Goal: Task Accomplishment & Management: Use online tool/utility

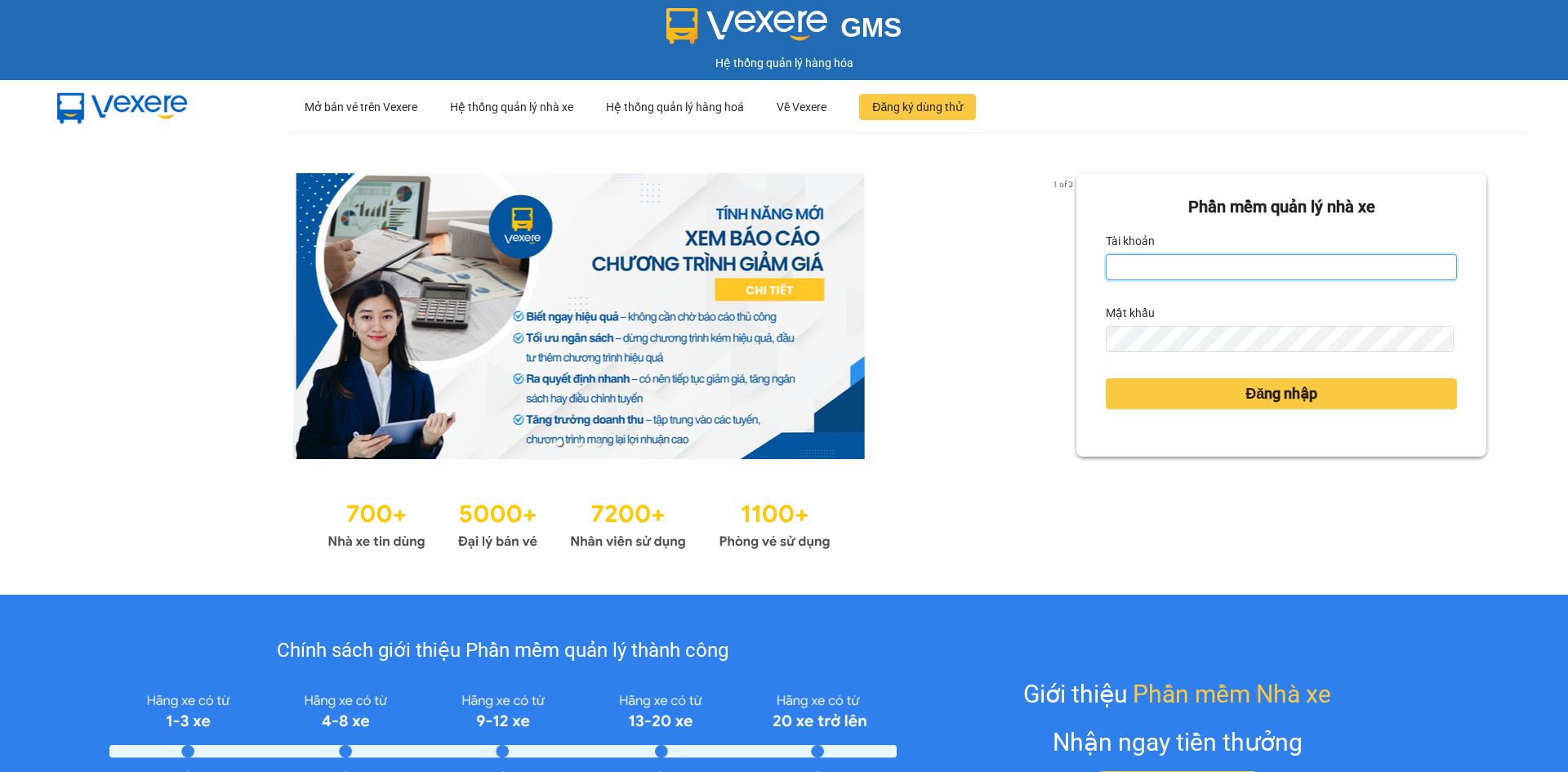
click at [1146, 265] on input "Tài khoản" at bounding box center [1281, 267] width 351 height 26
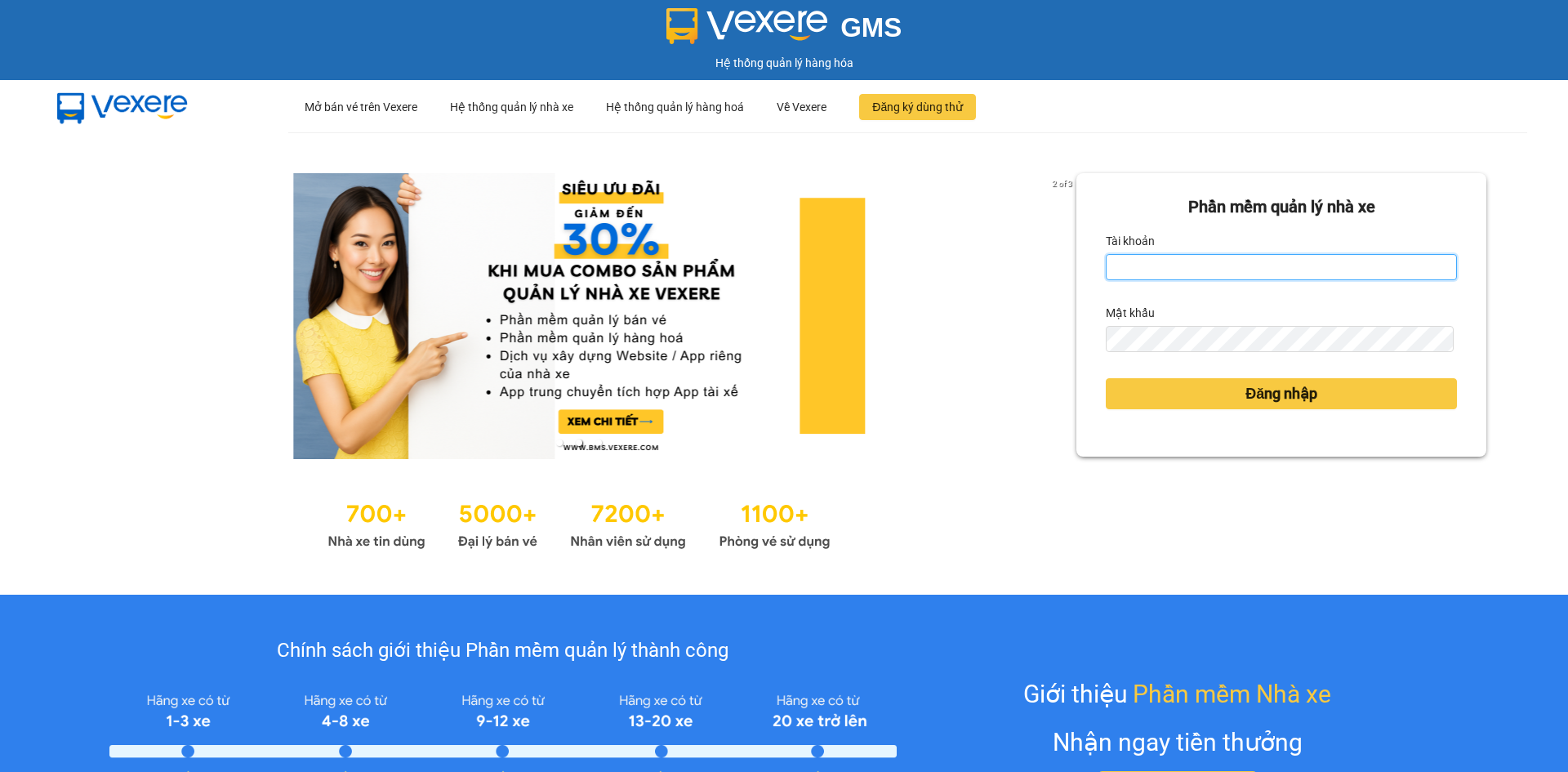
type input "ngocdung.tankimchi"
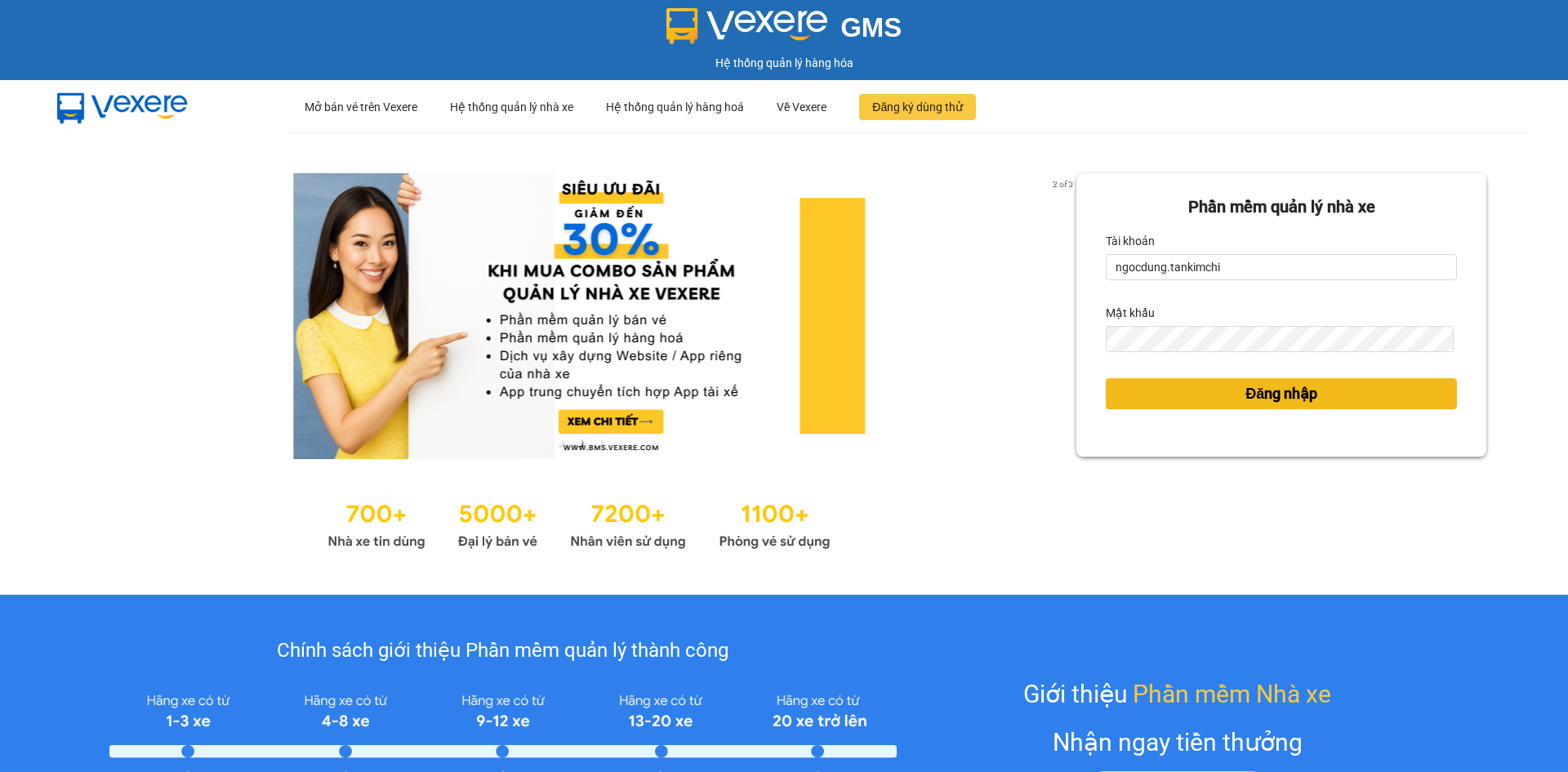
click at [1196, 392] on button "Đăng nhập" at bounding box center [1281, 393] width 351 height 31
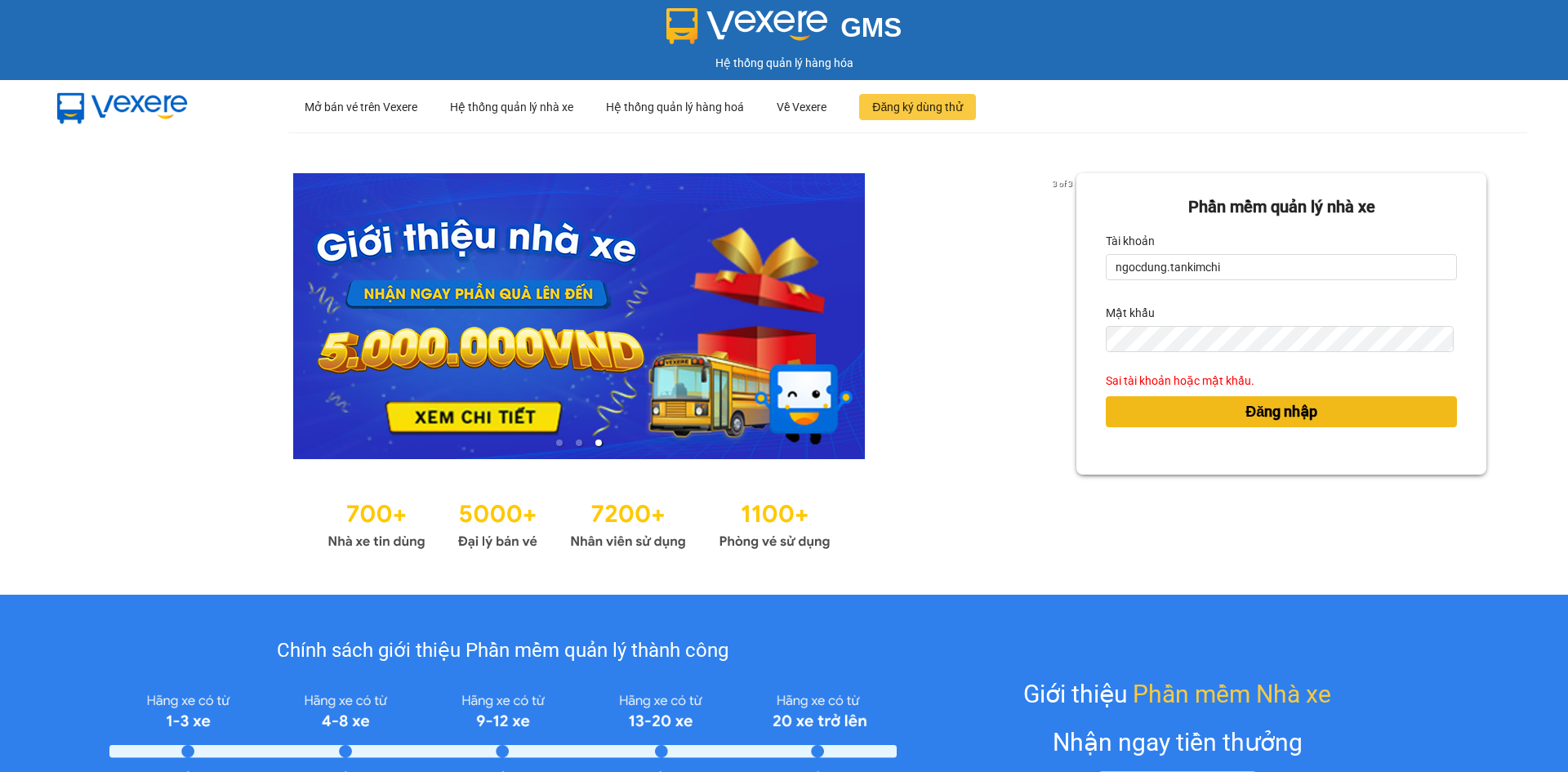
click at [1210, 411] on button "Đăng nhập" at bounding box center [1281, 411] width 351 height 31
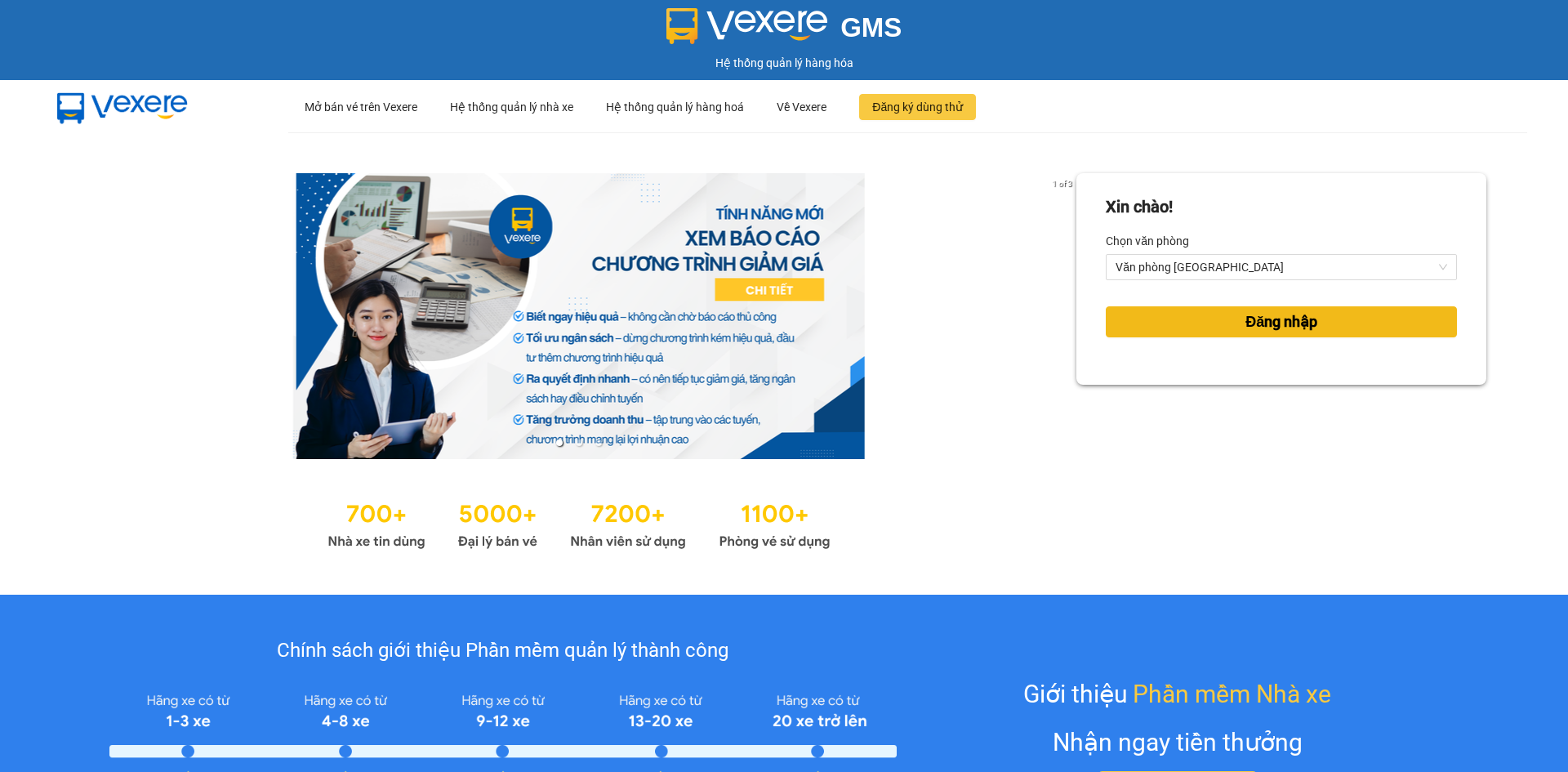
click at [1215, 323] on button "Đăng nhập" at bounding box center [1281, 322] width 351 height 31
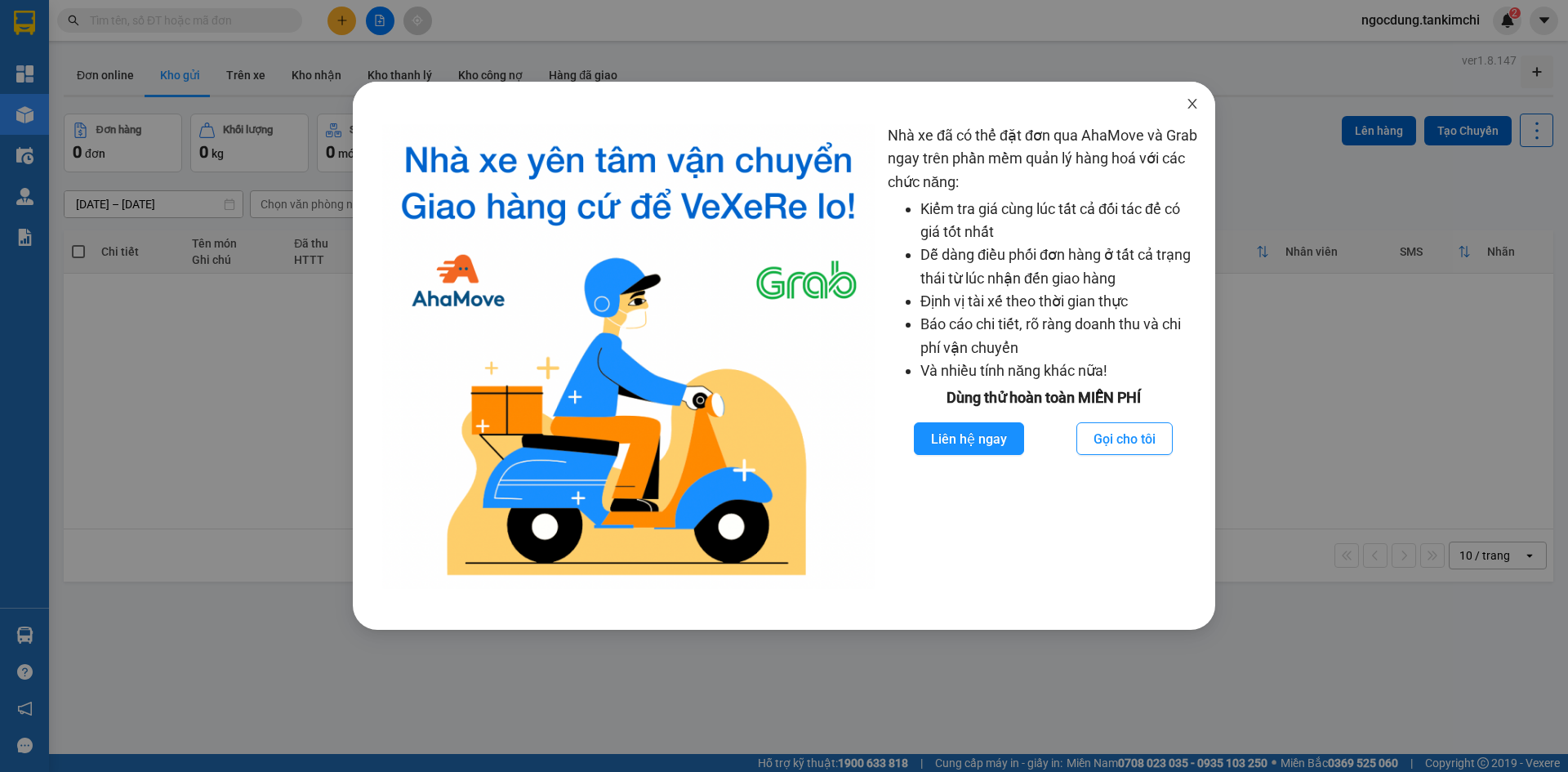
click at [1192, 106] on icon "close" at bounding box center [1192, 104] width 9 height 10
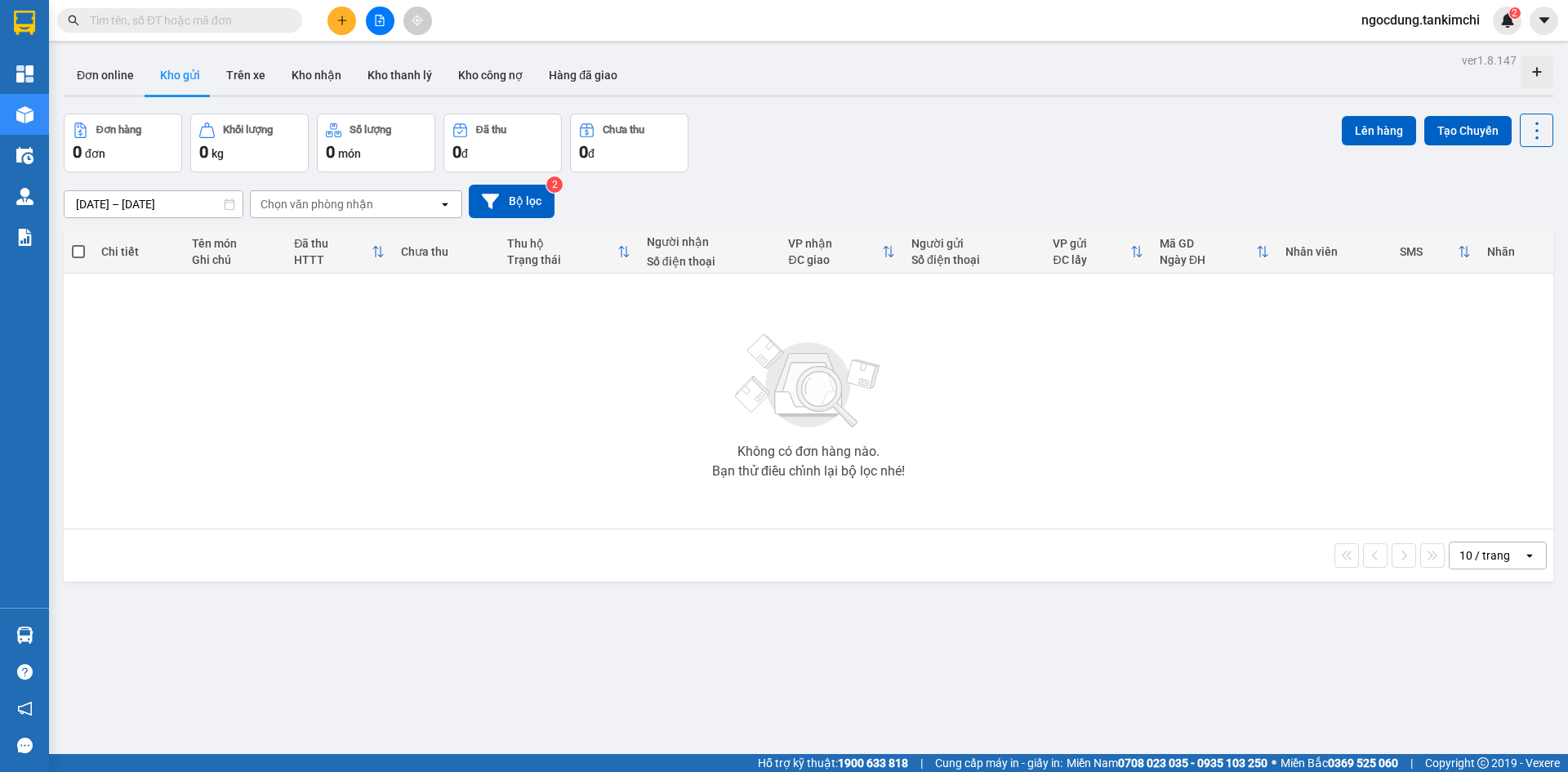
click at [382, 17] on icon "file-add" at bounding box center [380, 20] width 9 height 11
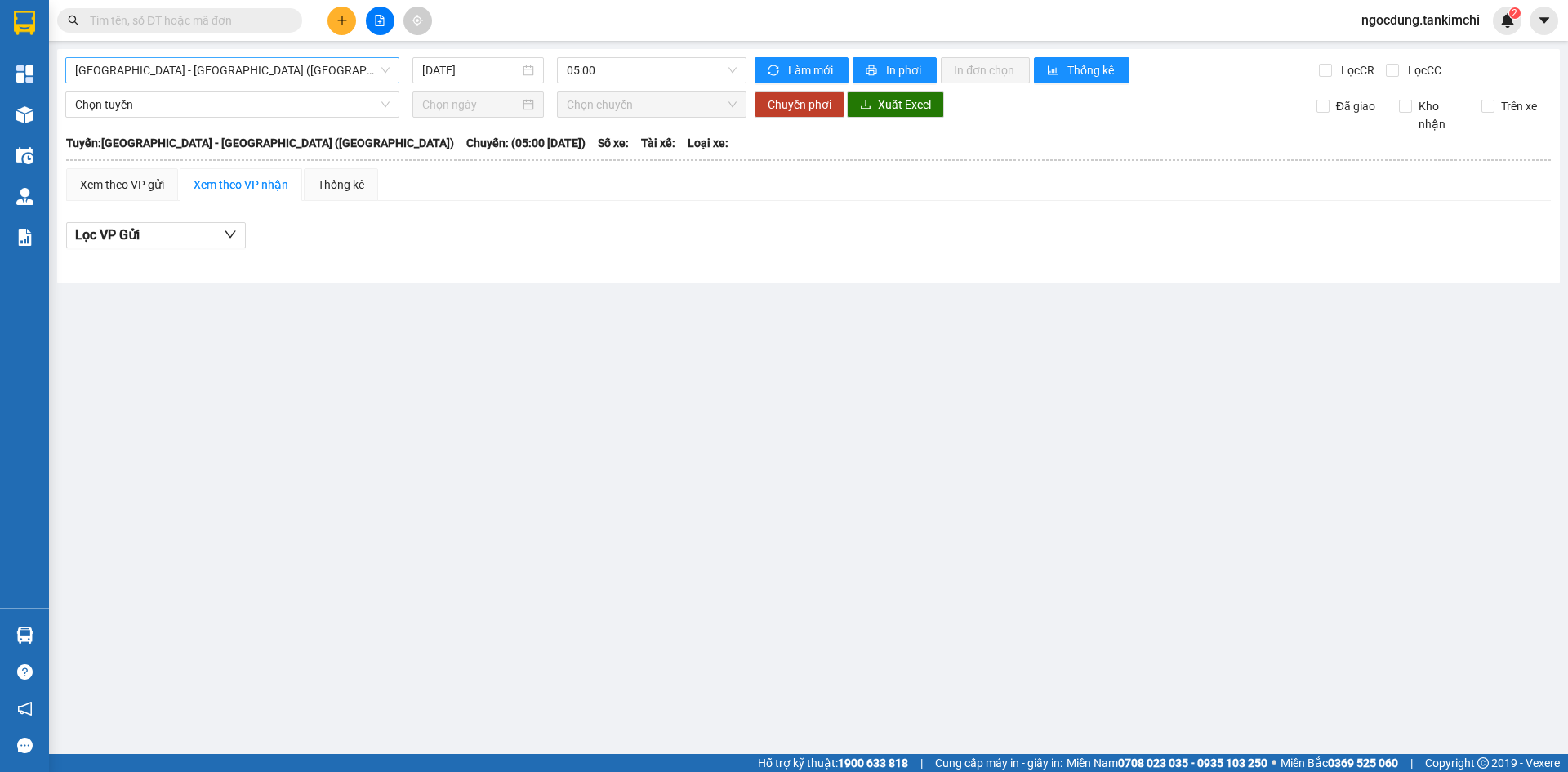
click at [198, 72] on span "[GEOGRAPHIC_DATA] - [GEOGRAPHIC_DATA] ([GEOGRAPHIC_DATA])" at bounding box center [232, 70] width 314 height 24
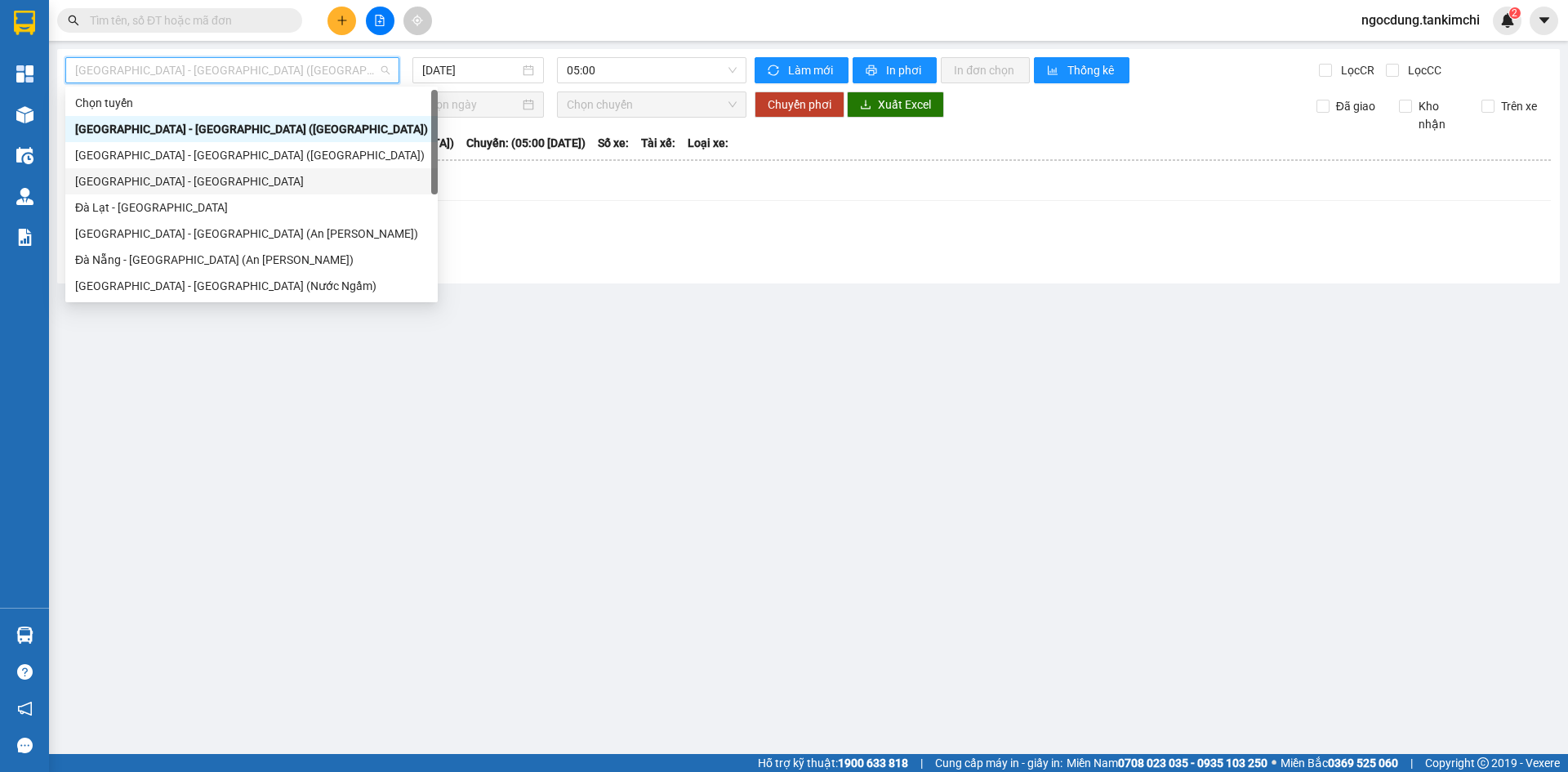
scroll to position [26, 0]
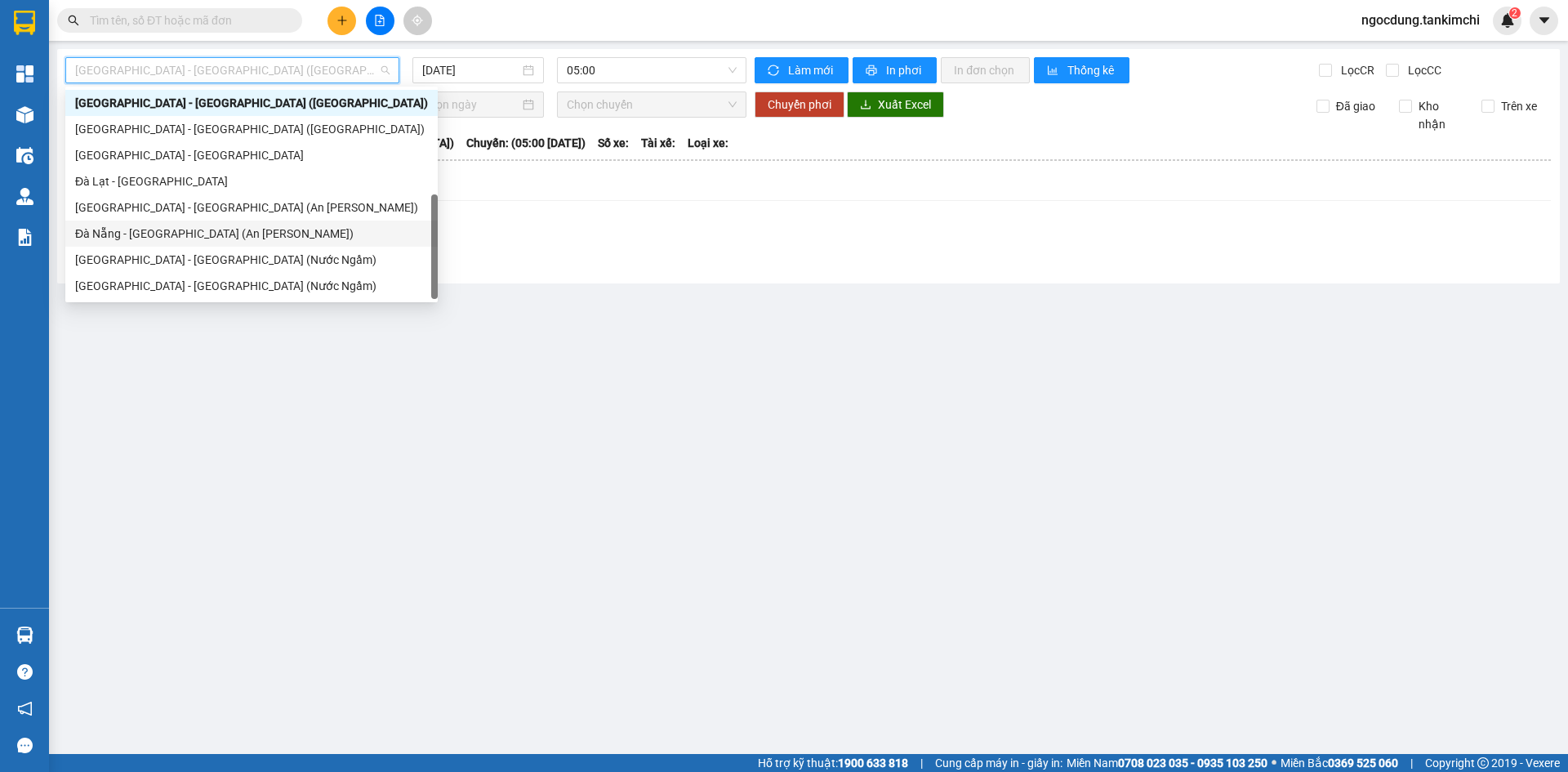
click at [173, 234] on div "Đà Nẵng - [GEOGRAPHIC_DATA] (An [PERSON_NAME])" at bounding box center [251, 233] width 353 height 18
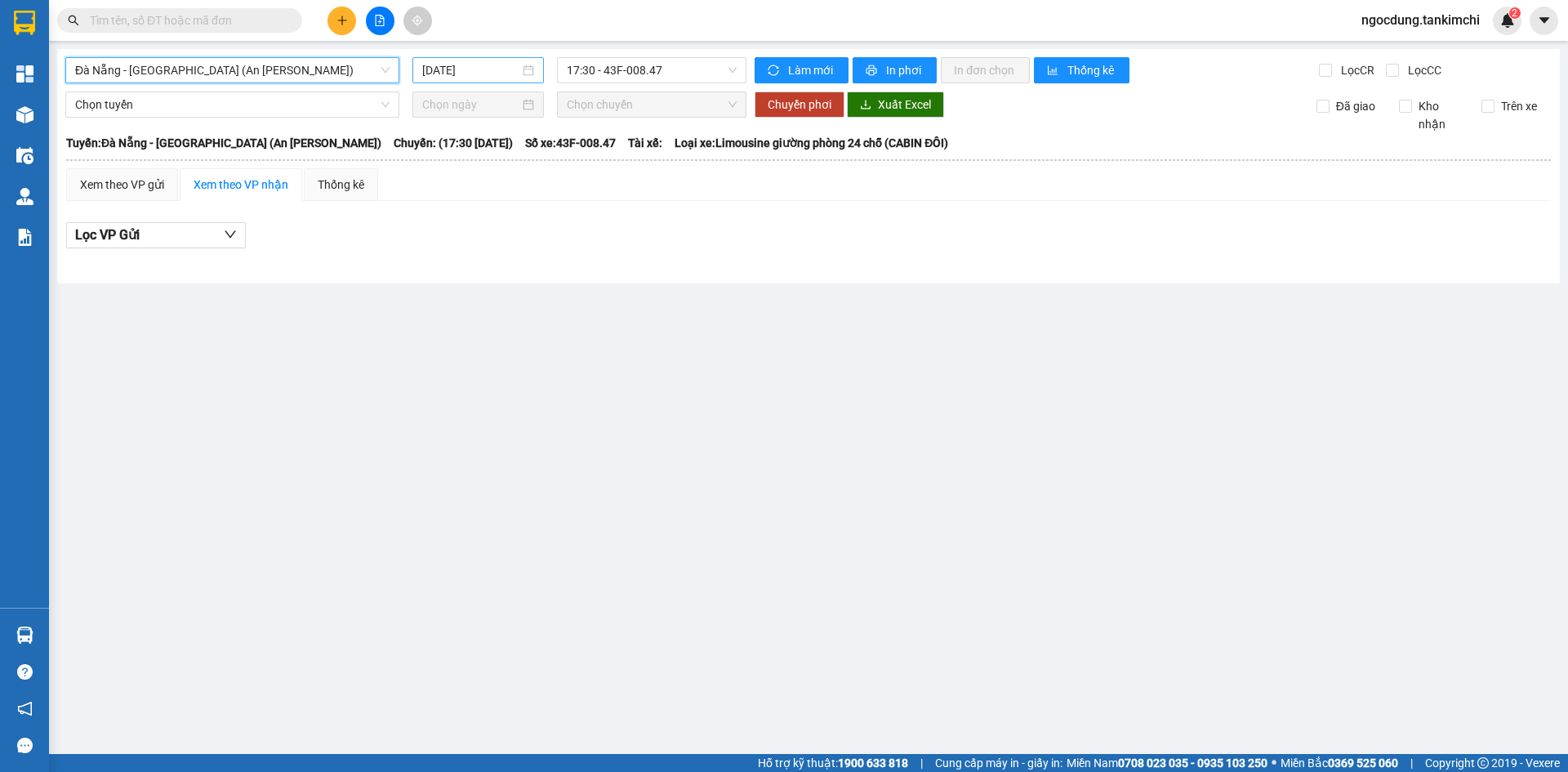
click at [499, 71] on input "[DATE]" at bounding box center [471, 70] width 97 height 18
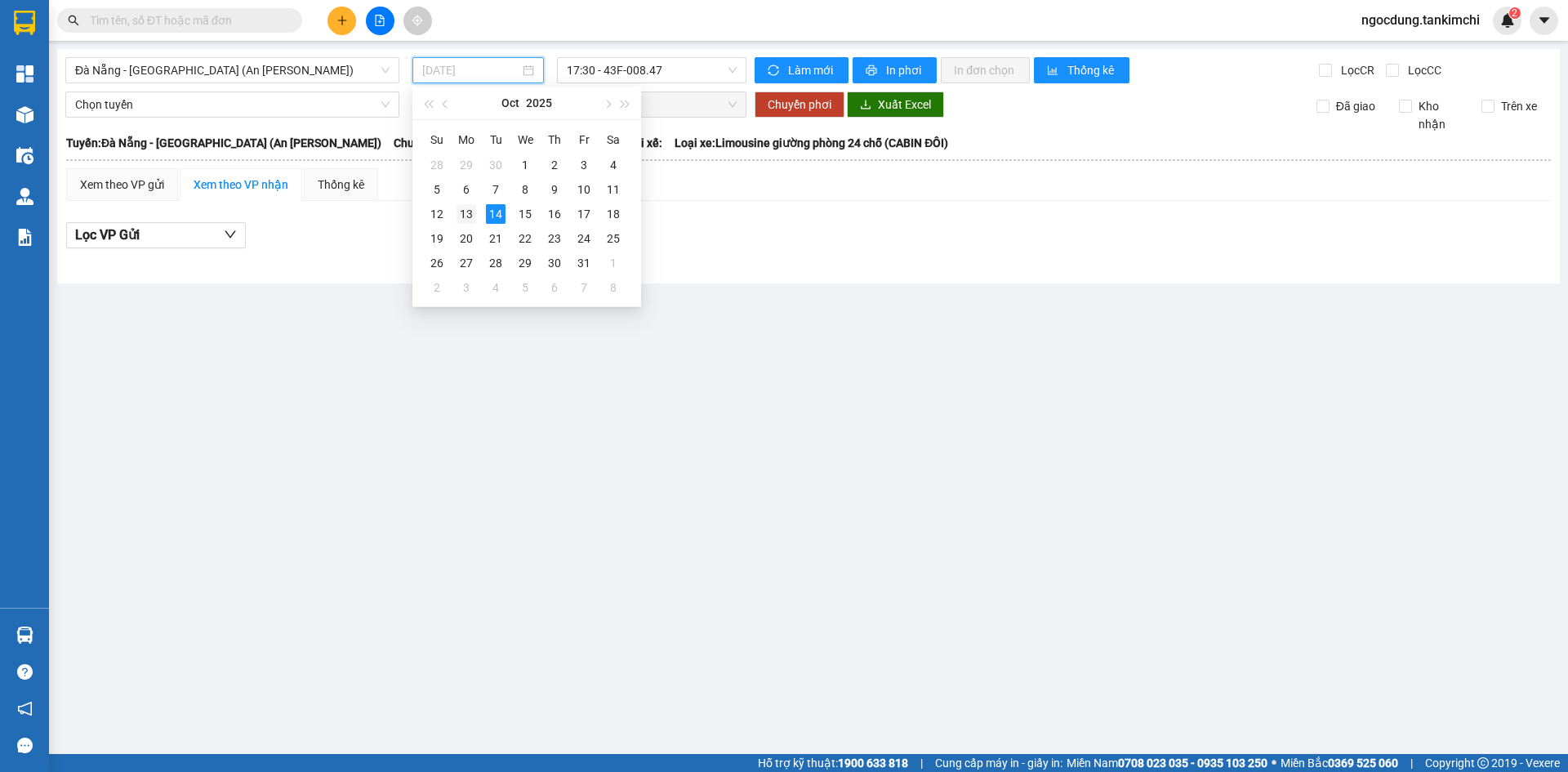
click at [466, 214] on div "13" at bounding box center [466, 213] width 19 height 19
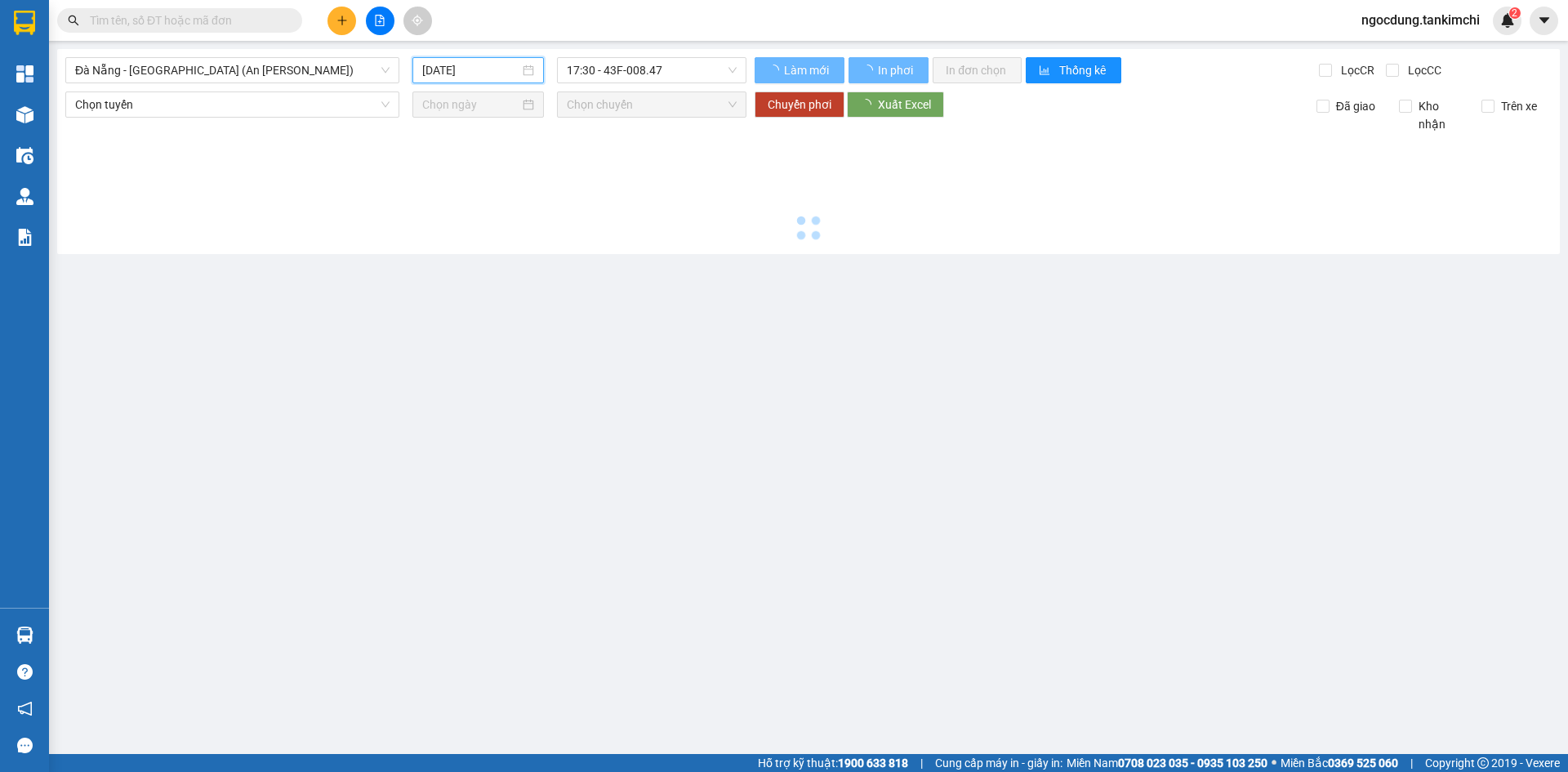
type input "[DATE]"
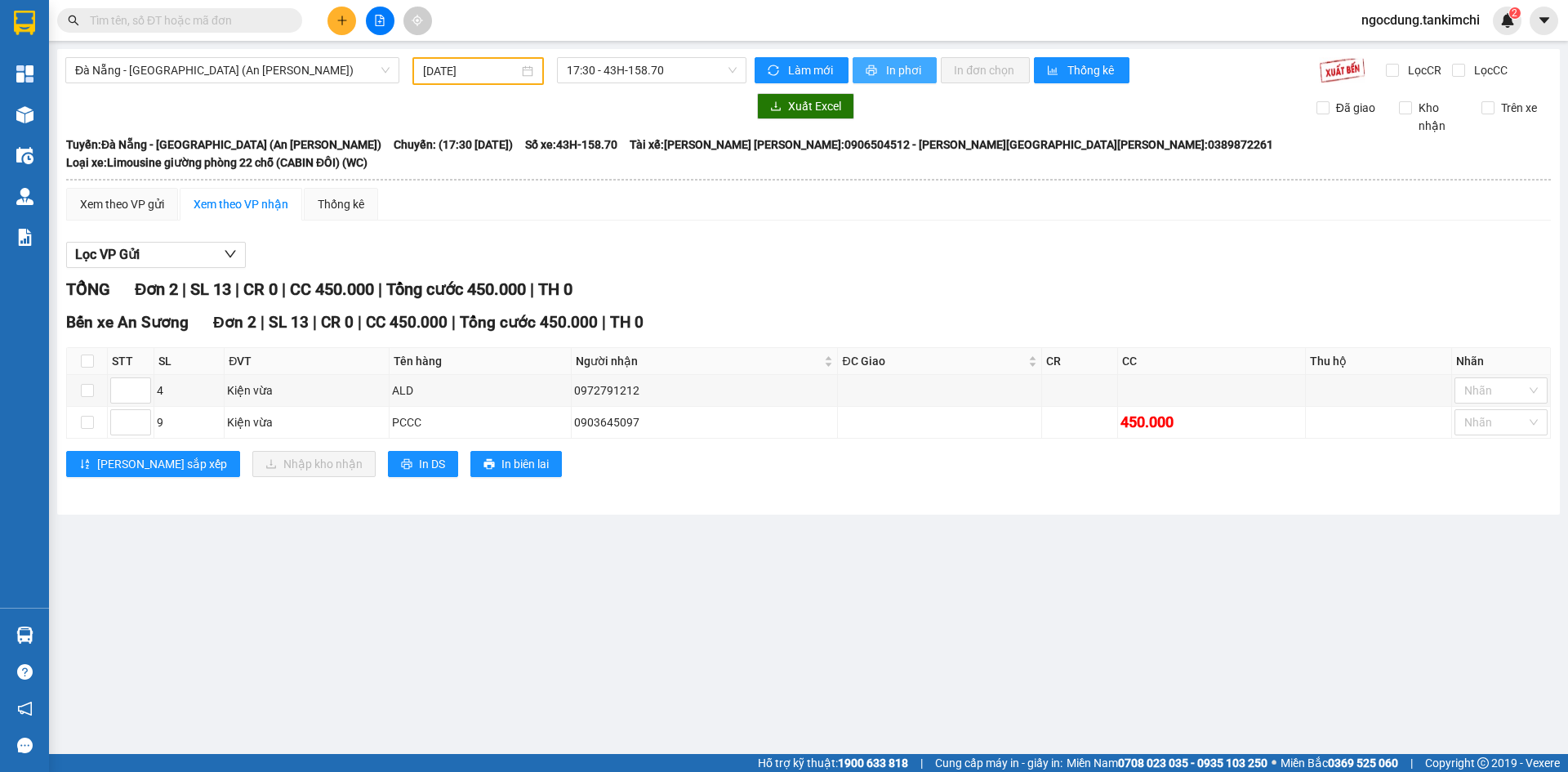
click at [898, 72] on span "In phơi" at bounding box center [904, 70] width 38 height 18
